Goal: Information Seeking & Learning: Learn about a topic

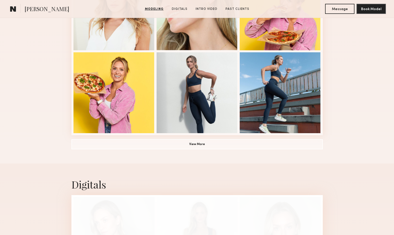
scroll to position [340, 0]
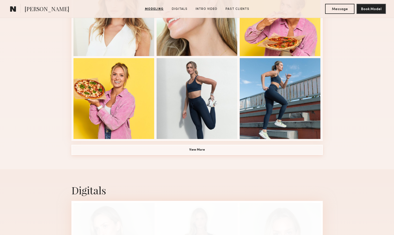
click at [198, 147] on button "View More" at bounding box center [196, 150] width 251 height 10
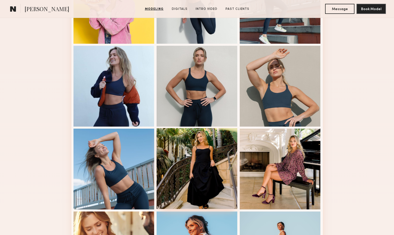
scroll to position [478, 0]
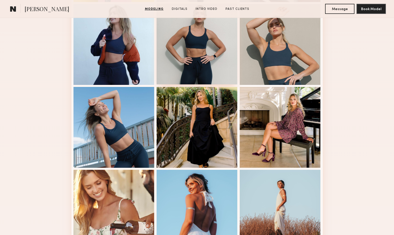
click at [208, 73] on div at bounding box center [196, 44] width 81 height 81
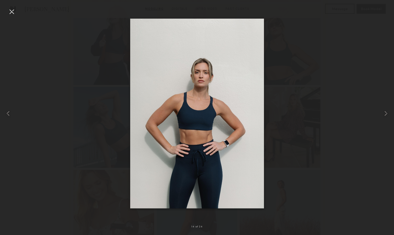
click at [11, 12] on div at bounding box center [12, 12] width 8 height 8
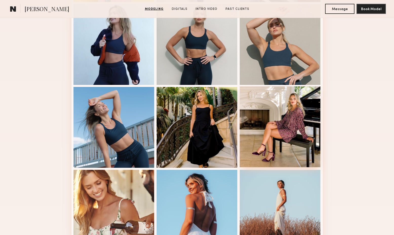
click at [284, 130] on div at bounding box center [279, 127] width 81 height 81
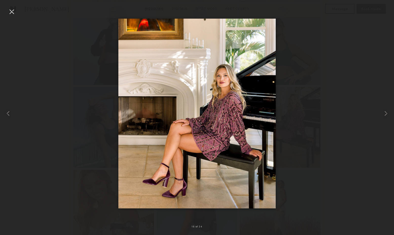
click at [11, 11] on div at bounding box center [12, 12] width 8 height 8
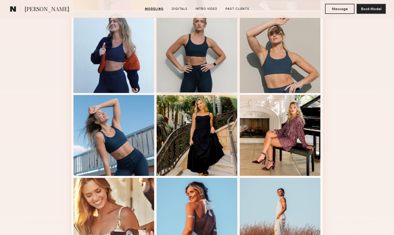
scroll to position [363, 0]
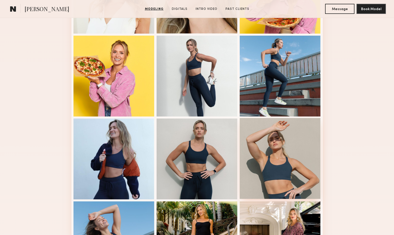
click at [274, 165] on div at bounding box center [279, 158] width 81 height 81
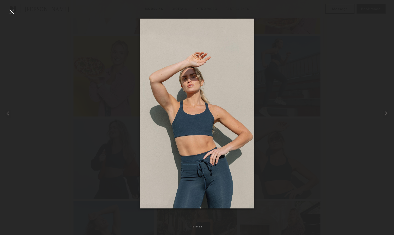
click at [13, 13] on div at bounding box center [12, 12] width 8 height 8
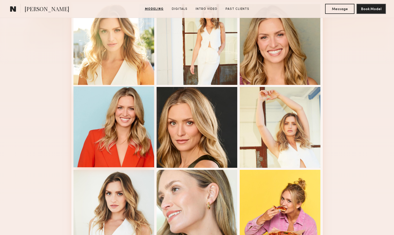
scroll to position [80, 0]
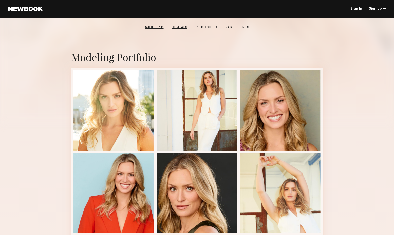
click at [180, 26] on link "Digitals" at bounding box center [180, 27] width 20 height 5
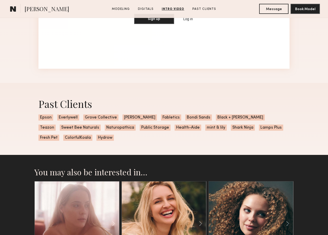
scroll to position [1271, 0]
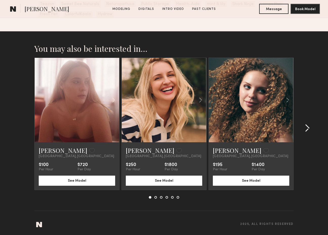
click at [308, 129] on common-icon at bounding box center [307, 128] width 5 height 8
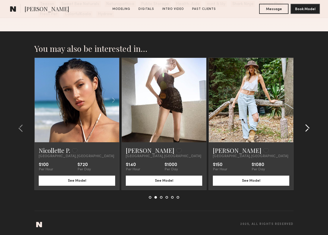
click at [308, 129] on common-icon at bounding box center [307, 128] width 5 height 8
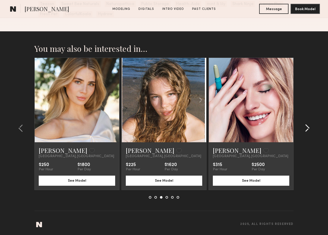
click at [308, 129] on common-icon at bounding box center [307, 128] width 5 height 8
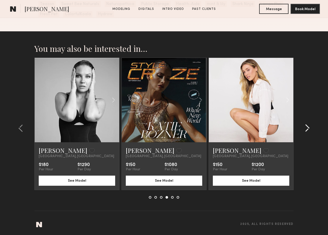
click at [308, 129] on common-icon at bounding box center [307, 128] width 5 height 8
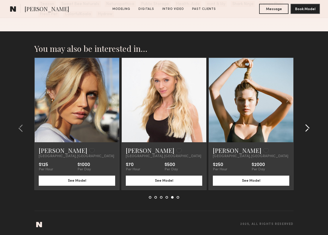
click at [308, 129] on common-icon at bounding box center [307, 128] width 5 height 8
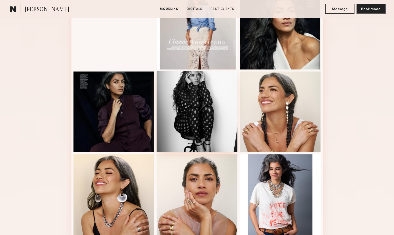
scroll to position [328, 0]
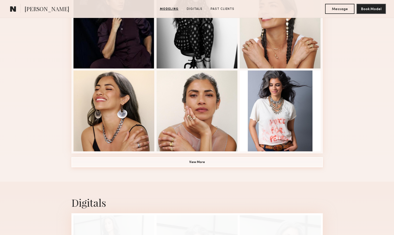
click at [198, 162] on button "View More" at bounding box center [196, 162] width 251 height 10
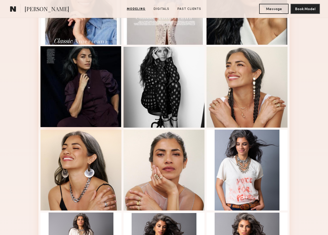
scroll to position [166, 0]
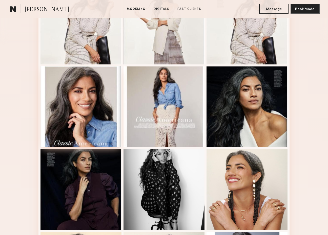
click at [75, 119] on div at bounding box center [80, 106] width 81 height 81
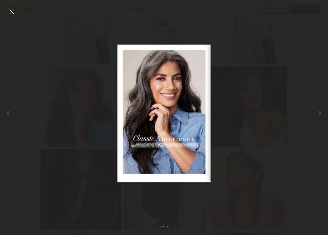
click at [8, 13] on div at bounding box center [12, 12] width 8 height 8
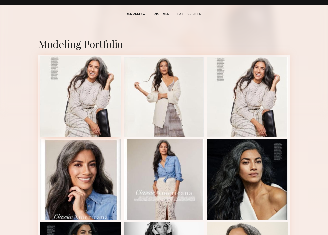
scroll to position [94, 0]
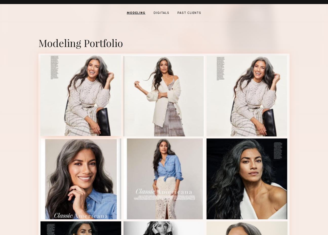
click at [88, 110] on div at bounding box center [80, 95] width 81 height 81
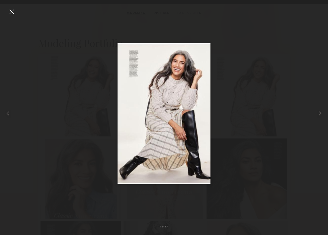
click at [11, 13] on div at bounding box center [12, 12] width 8 height 8
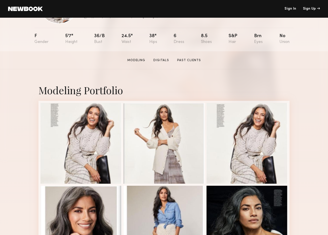
scroll to position [0, 0]
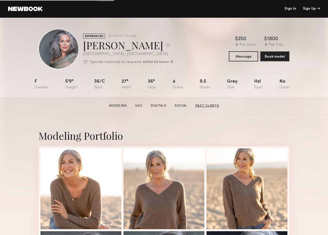
scroll to position [104, 0]
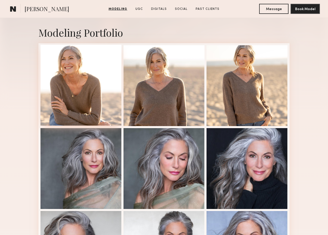
click at [60, 107] on div at bounding box center [80, 85] width 81 height 81
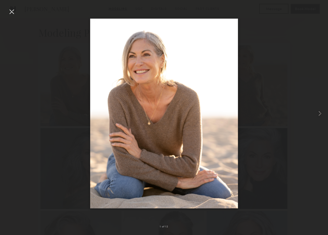
click at [14, 13] on div at bounding box center [12, 12] width 8 height 8
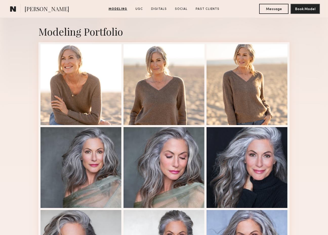
scroll to position [265, 0]
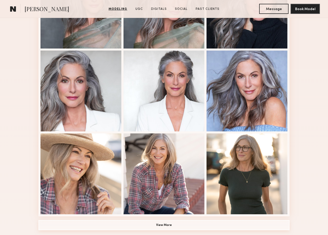
click at [174, 228] on button "View More" at bounding box center [163, 225] width 251 height 10
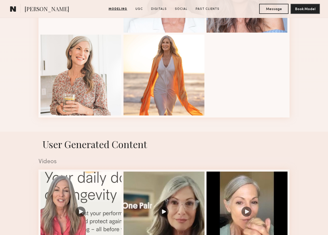
scroll to position [740, 0]
